Goal: Task Accomplishment & Management: Manage account settings

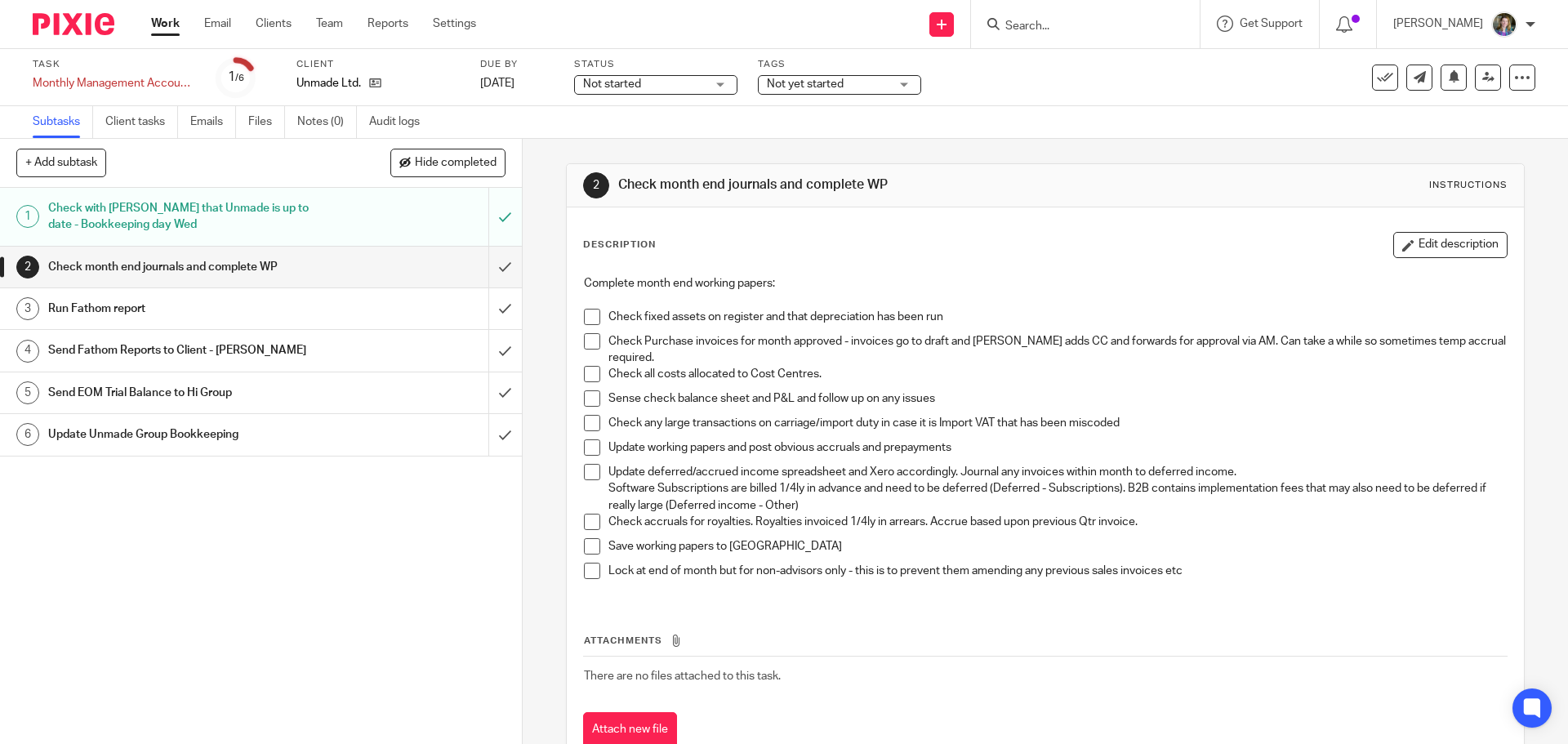
click at [589, 315] on span at bounding box center [591, 317] width 16 height 16
click at [589, 338] on span at bounding box center [591, 341] width 16 height 16
click at [587, 421] on span at bounding box center [591, 422] width 16 height 16
click at [587, 446] on span at bounding box center [591, 447] width 16 height 16
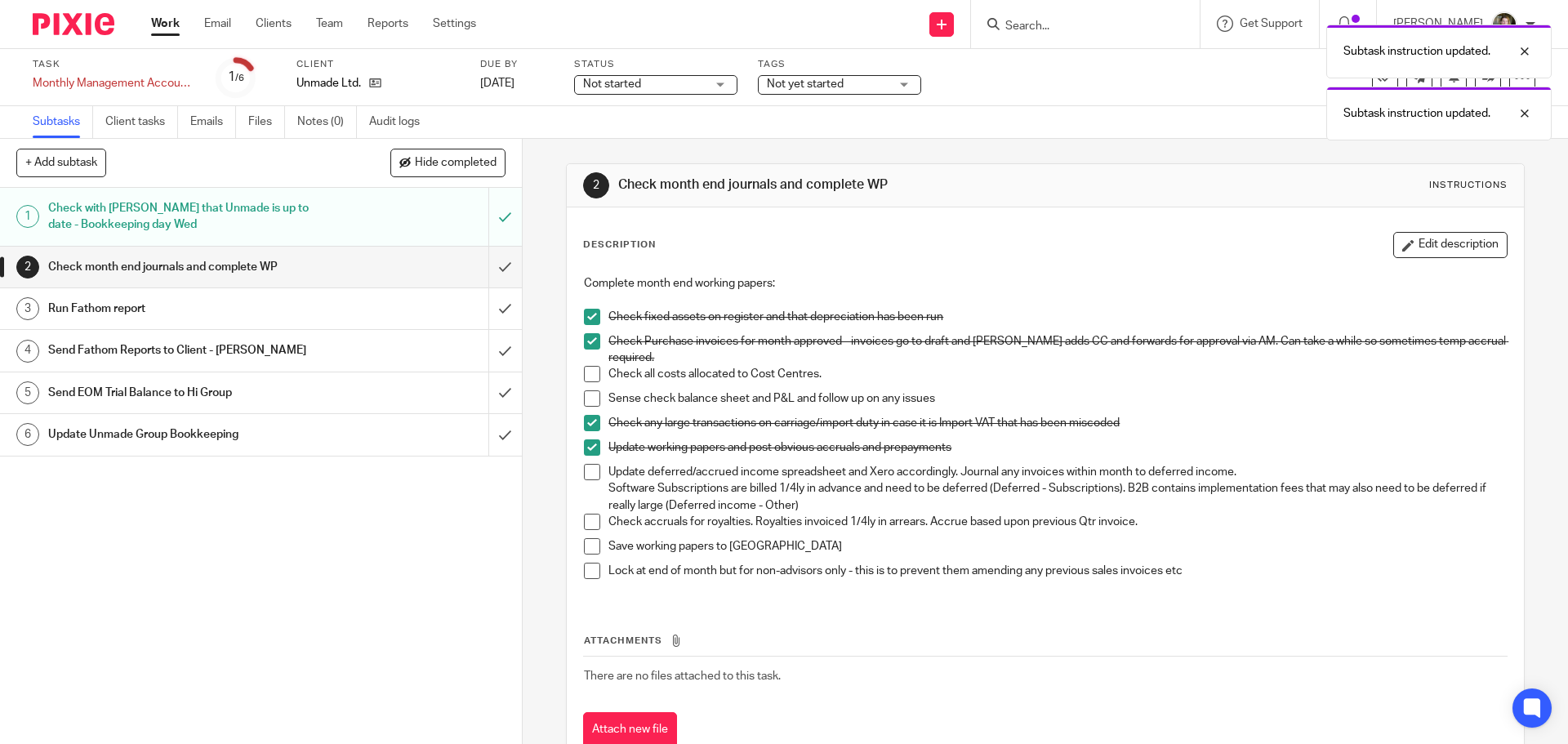
click at [783, 608] on div "Attachments There are no files attached to this task. Attach new file" at bounding box center [1044, 675] width 924 height 149
click at [718, 78] on div "Not started Not started" at bounding box center [655, 84] width 163 height 19
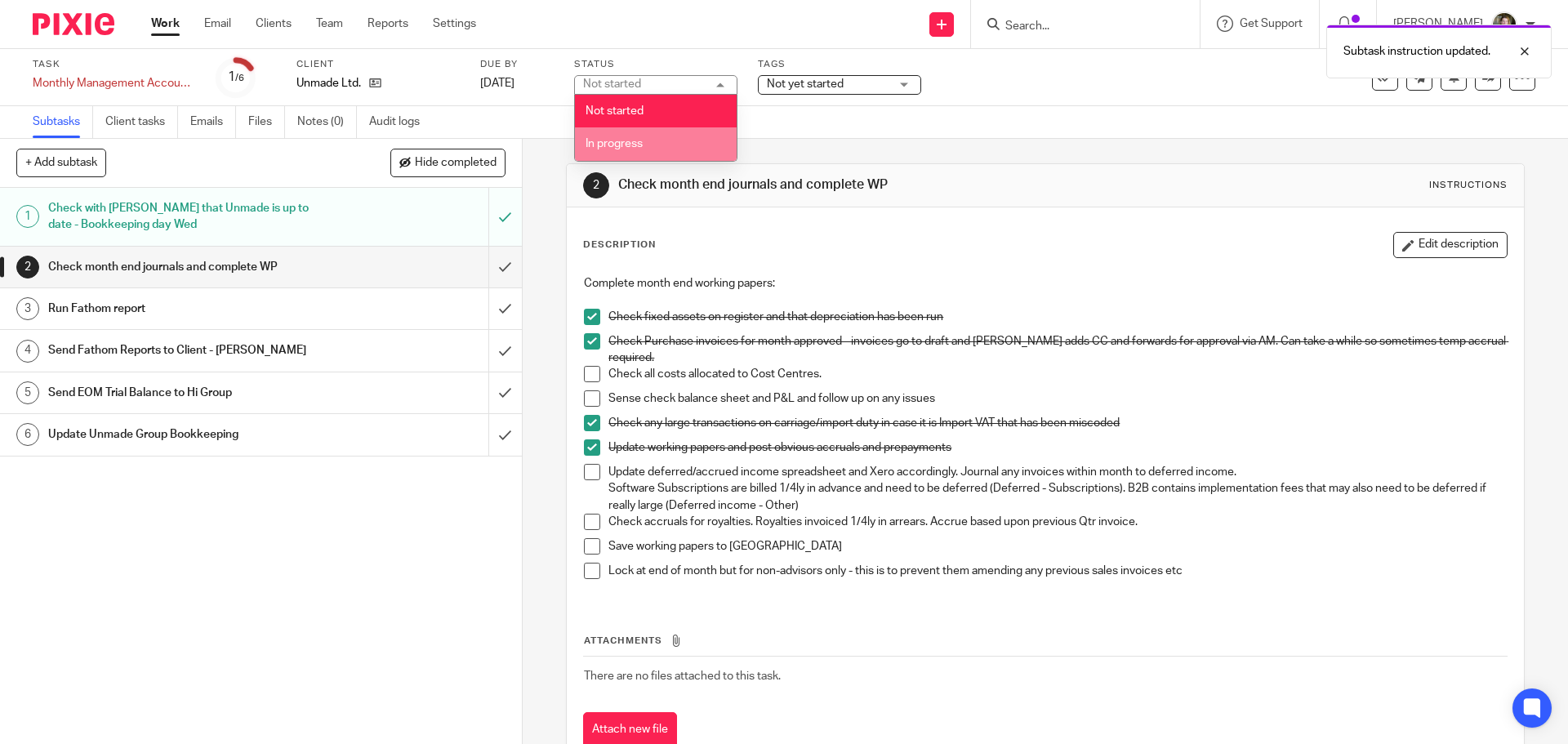
click at [654, 140] on li "In progress" at bounding box center [655, 144] width 161 height 34
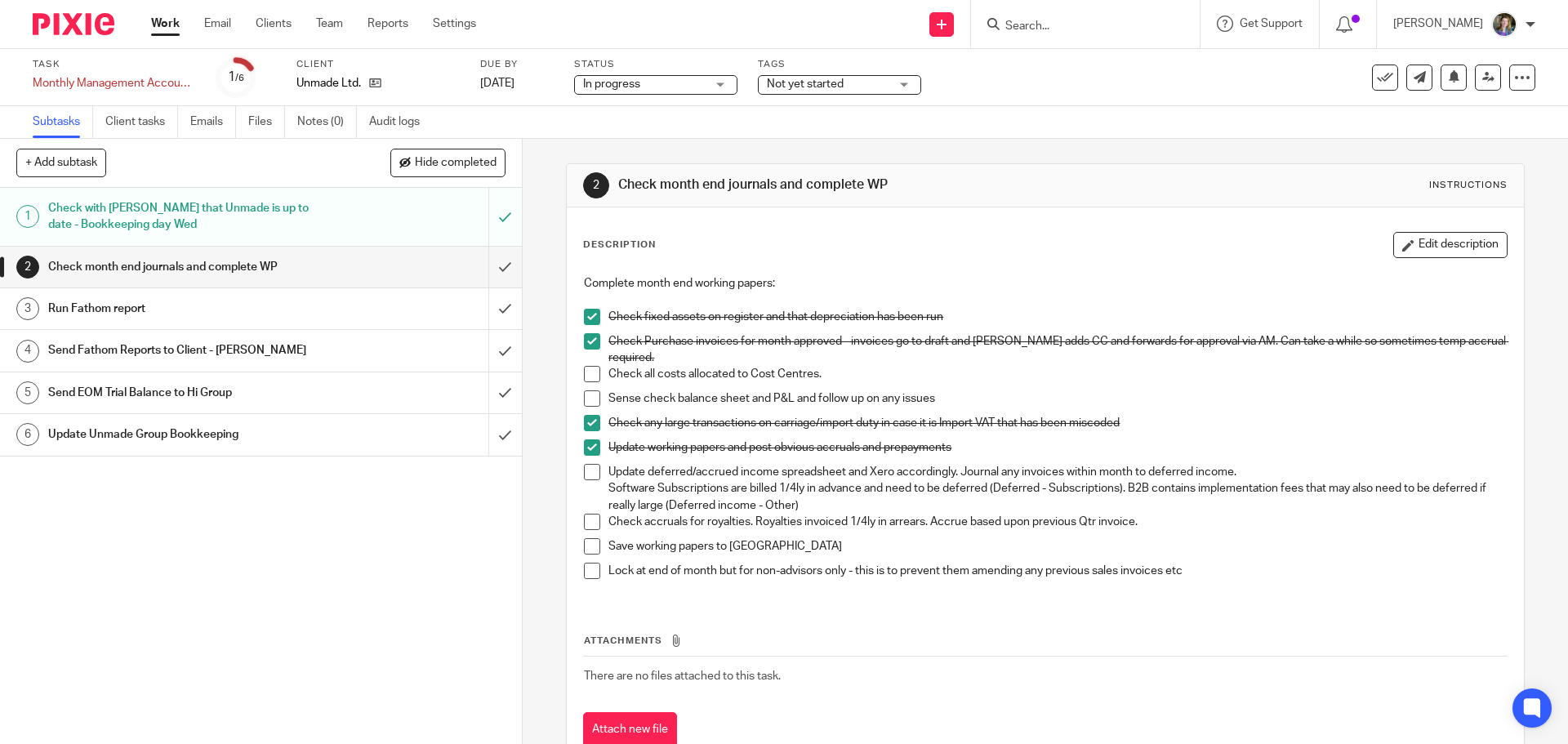
click at [822, 84] on span "Not yet started" at bounding box center [805, 84] width 77 height 12
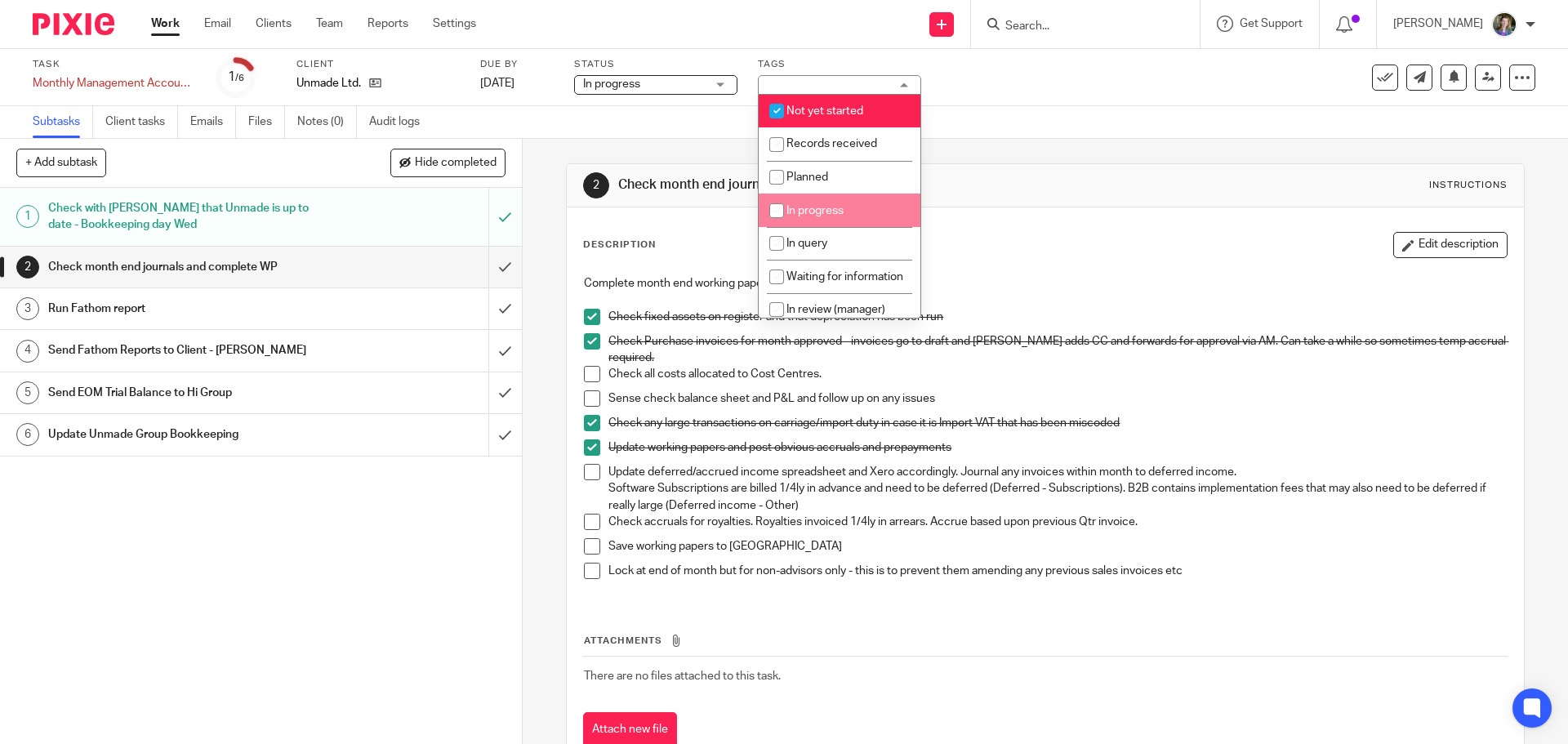
click at [806, 201] on li "In progress" at bounding box center [838, 210] width 161 height 34
checkbox input "true"
click at [792, 116] on li "Not yet started" at bounding box center [838, 111] width 161 height 34
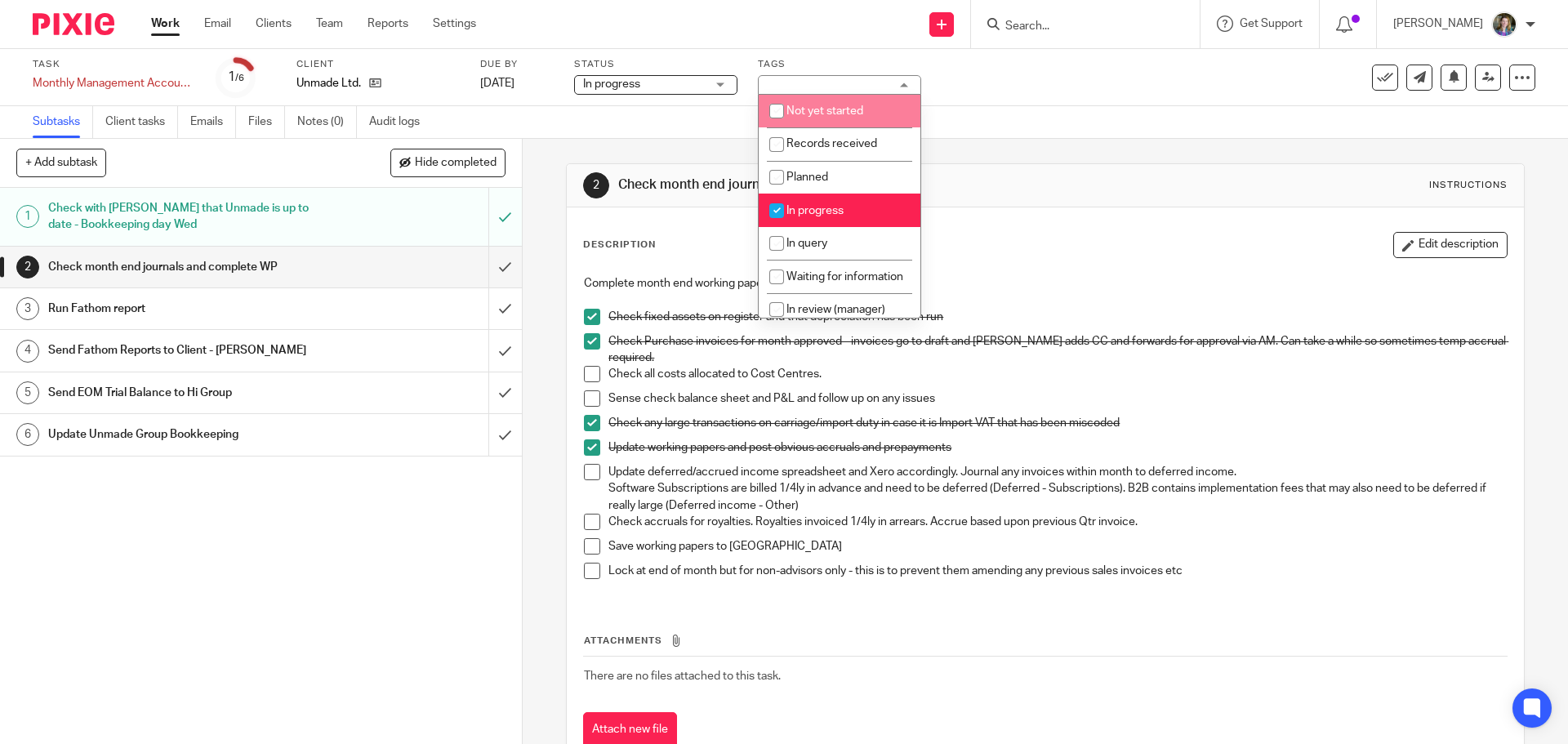
click at [836, 111] on span "Not yet started" at bounding box center [824, 111] width 77 height 12
click at [981, 185] on h1 "Check month end journals and complete WP" at bounding box center [849, 185] width 462 height 17
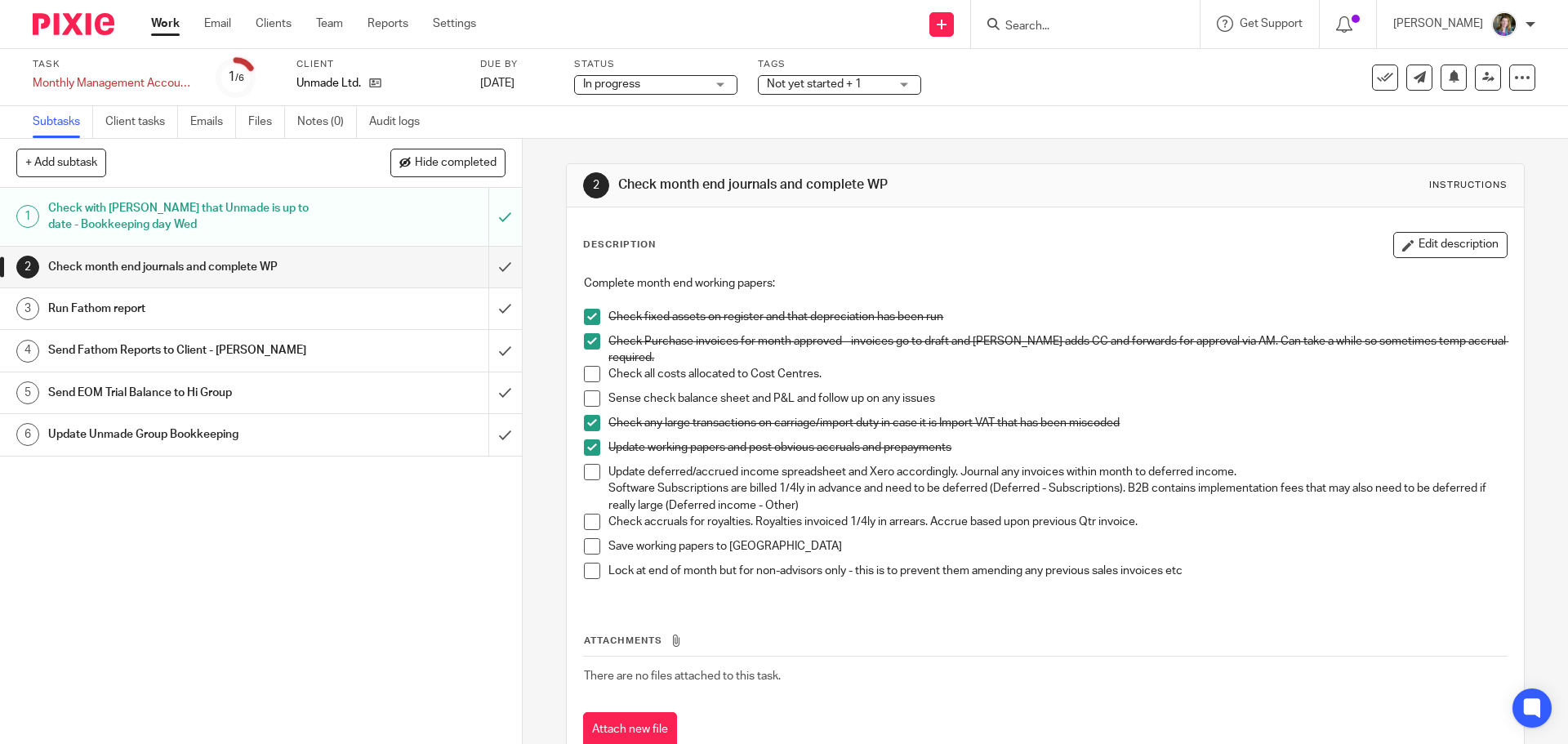
click at [853, 79] on span "Not yet started + 1" at bounding box center [814, 84] width 95 height 12
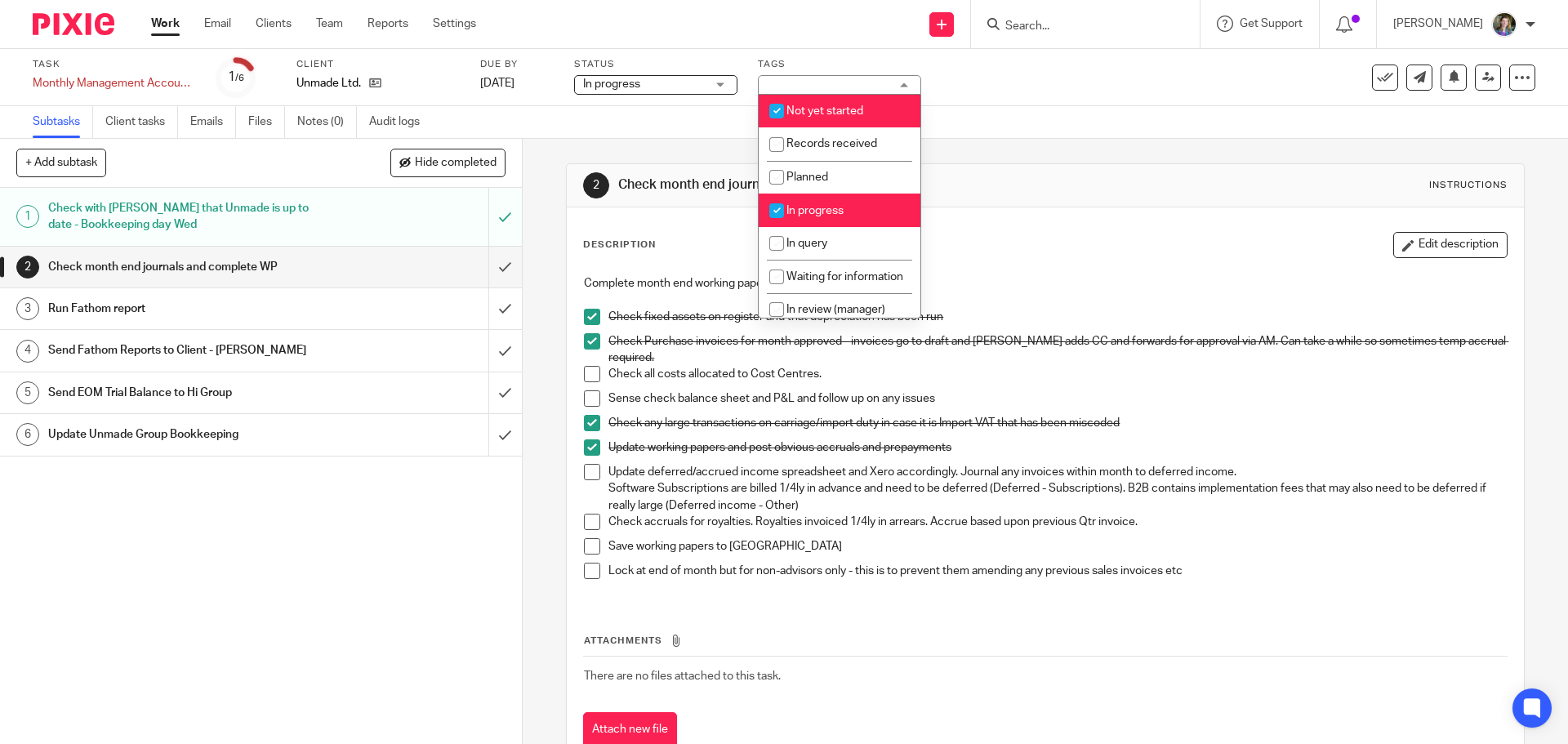
click at [817, 102] on li "Not yet started" at bounding box center [838, 111] width 161 height 34
checkbox input "false"
click at [1033, 209] on div "Description Edit description Complete month end working papers: Check fixed ass…" at bounding box center [1044, 490] width 956 height 565
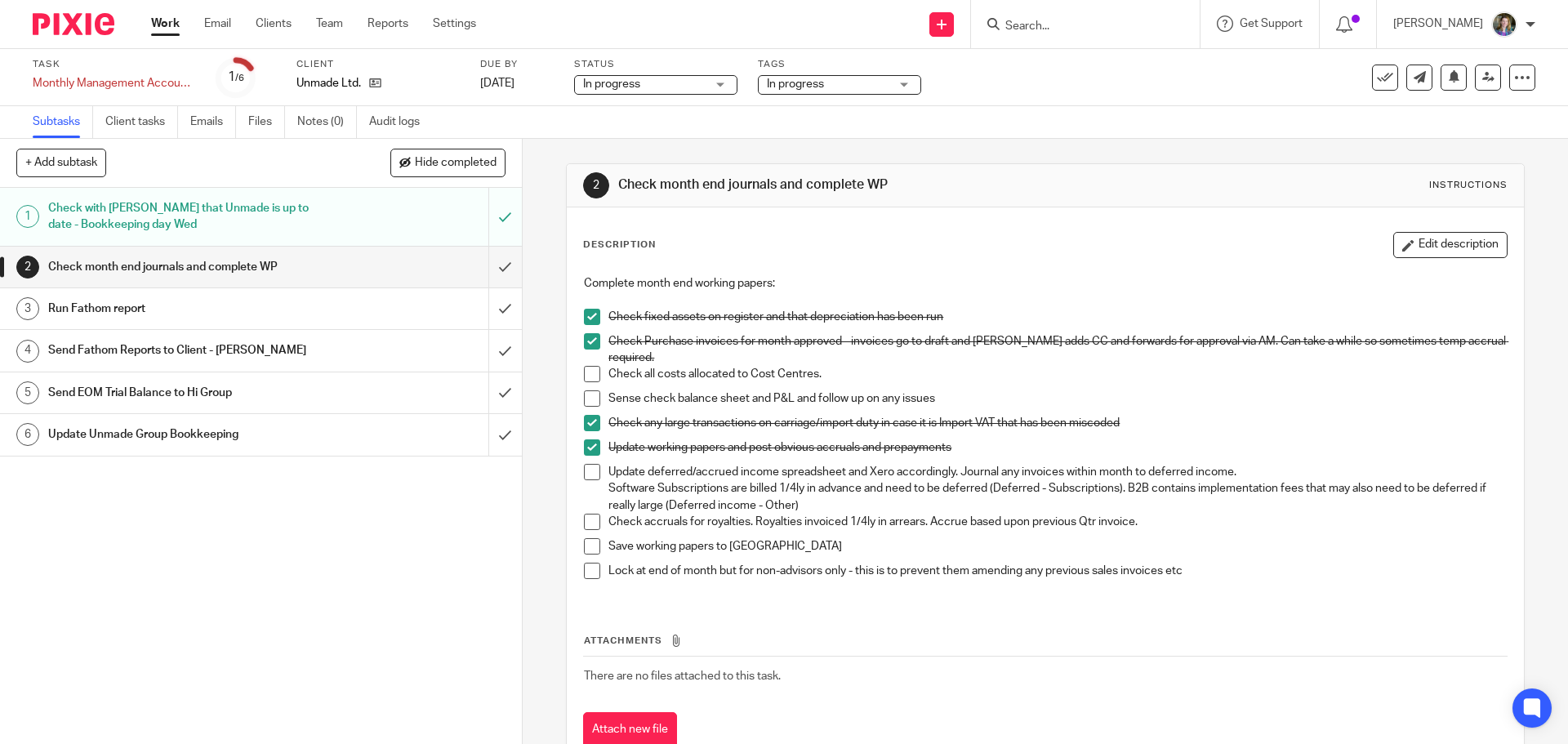
drag, startPoint x: 168, startPoint y: 22, endPoint x: 188, endPoint y: 25, distance: 20.2
click at [168, 23] on link "Work" at bounding box center [165, 23] width 29 height 16
